Goal: Transaction & Acquisition: Book appointment/travel/reservation

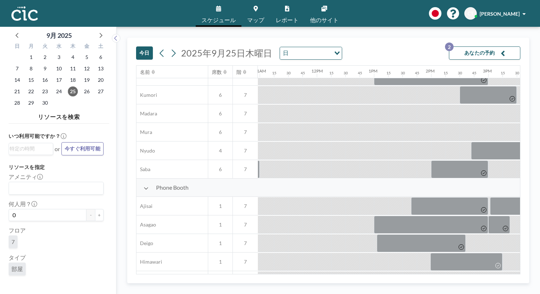
scroll to position [142, 627]
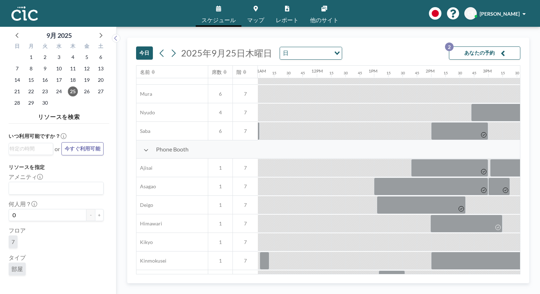
click at [261, 10] on link "マップ" at bounding box center [256, 13] width 29 height 27
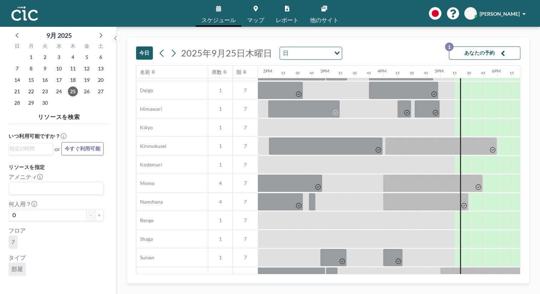
scroll to position [260, 790]
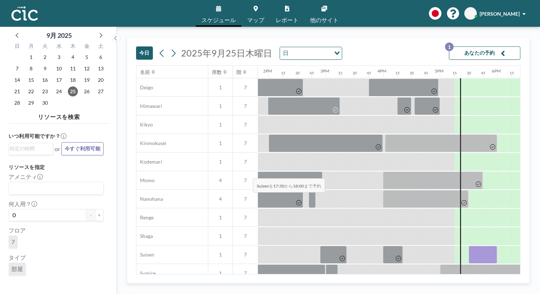
drag, startPoint x: 240, startPoint y: 162, endPoint x: 251, endPoint y: 162, distance: 11.1
click at [469, 246] on div at bounding box center [483, 255] width 29 height 18
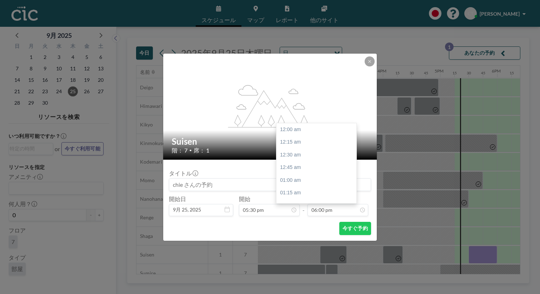
scroll to position [821, 0]
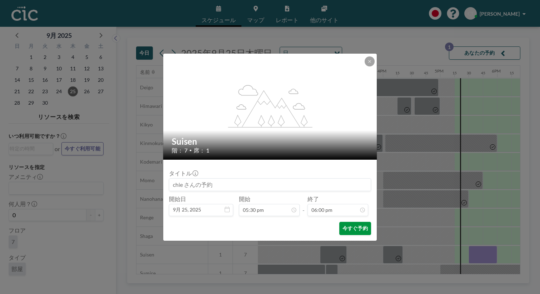
click at [340, 222] on button "今すぐ予約" at bounding box center [356, 228] width 32 height 13
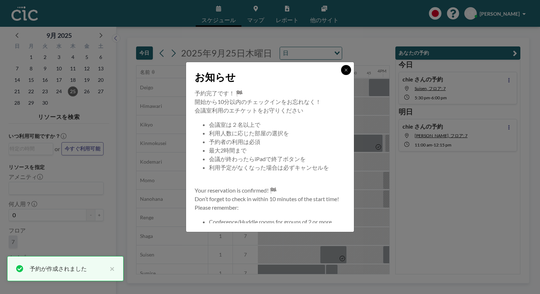
click at [344, 72] on icon at bounding box center [346, 70] width 4 height 4
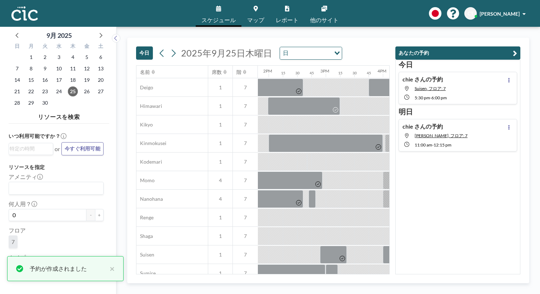
click at [412, 17] on div "スケジュール マップ レポート 他のサイト English Polski 日本語 Española CT chie tanaka" at bounding box center [270, 13] width 540 height 27
